Goal: Task Accomplishment & Management: Manage account settings

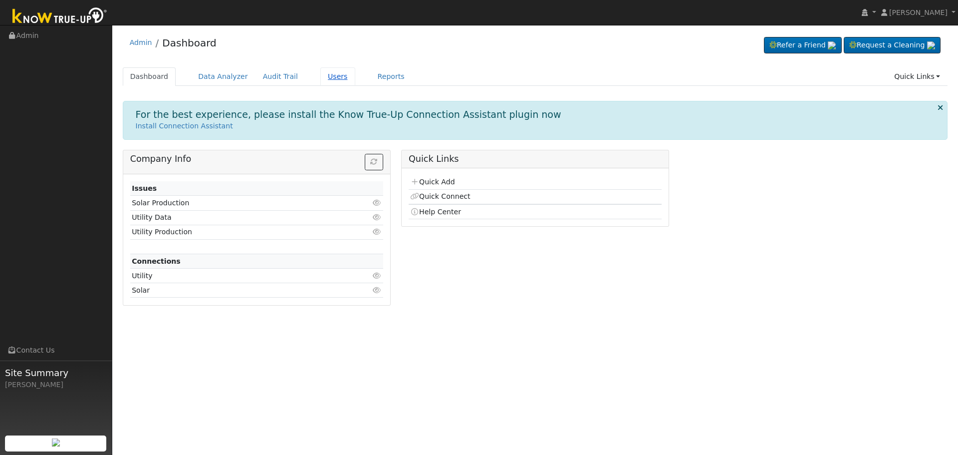
click at [322, 82] on link "Users" at bounding box center [337, 76] width 35 height 18
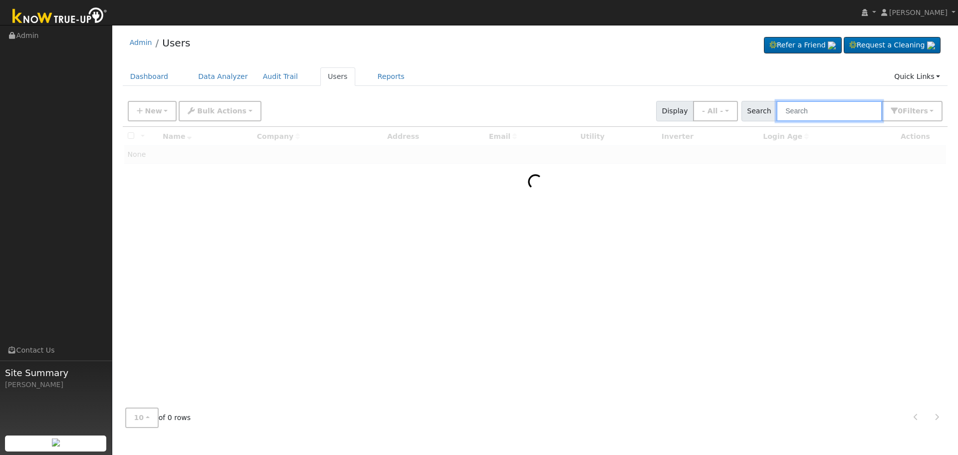
click at [836, 112] on input "text" at bounding box center [830, 111] width 106 height 20
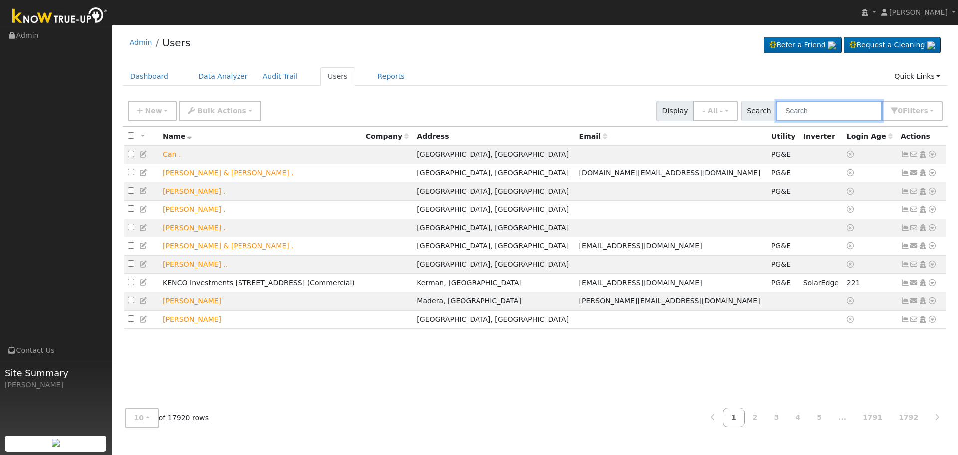
paste input "[PERSON_NAME]"
type input "[PERSON_NAME]"
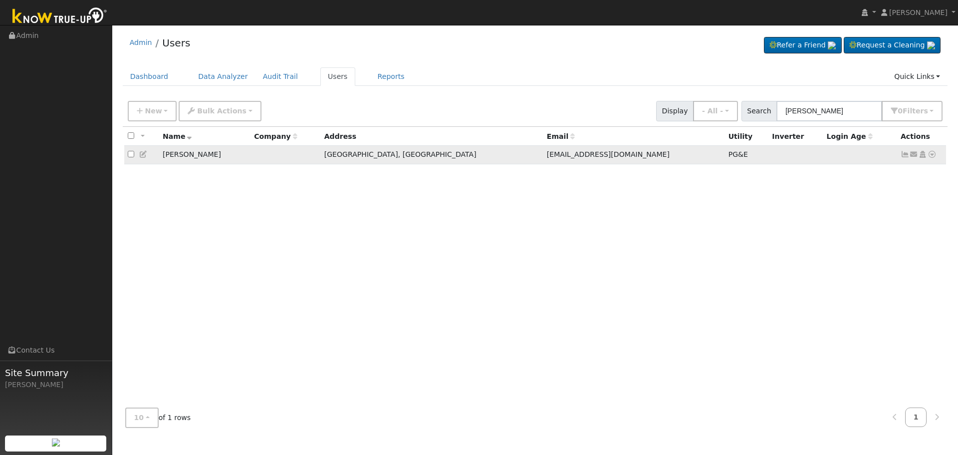
click at [906, 154] on icon at bounding box center [905, 154] width 9 height 7
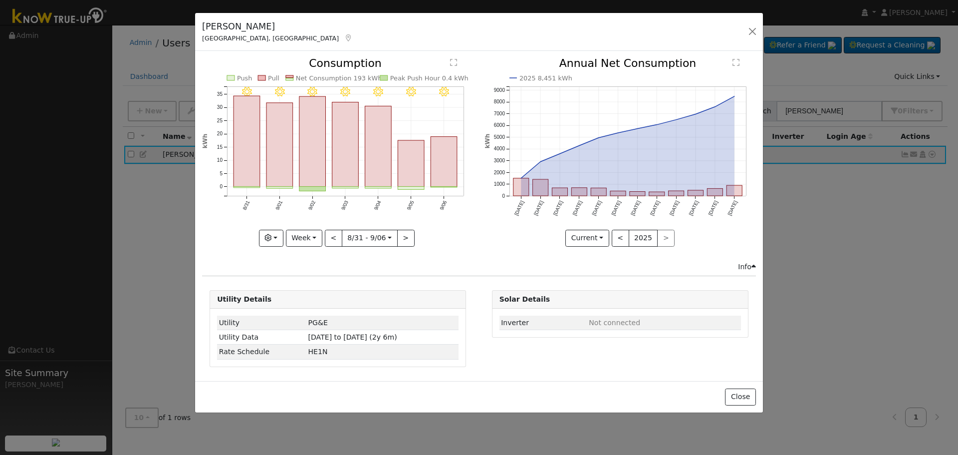
click at [743, 192] on icon "2025 8,451 kWh [DATE] Oct '[DATE] Dec '[DATE] Feb '[DATE] Apr '[DATE] Jun '[DAT…" at bounding box center [621, 149] width 272 height 182
click at [751, 32] on button "button" at bounding box center [753, 31] width 14 height 14
